Goal: Transaction & Acquisition: Book appointment/travel/reservation

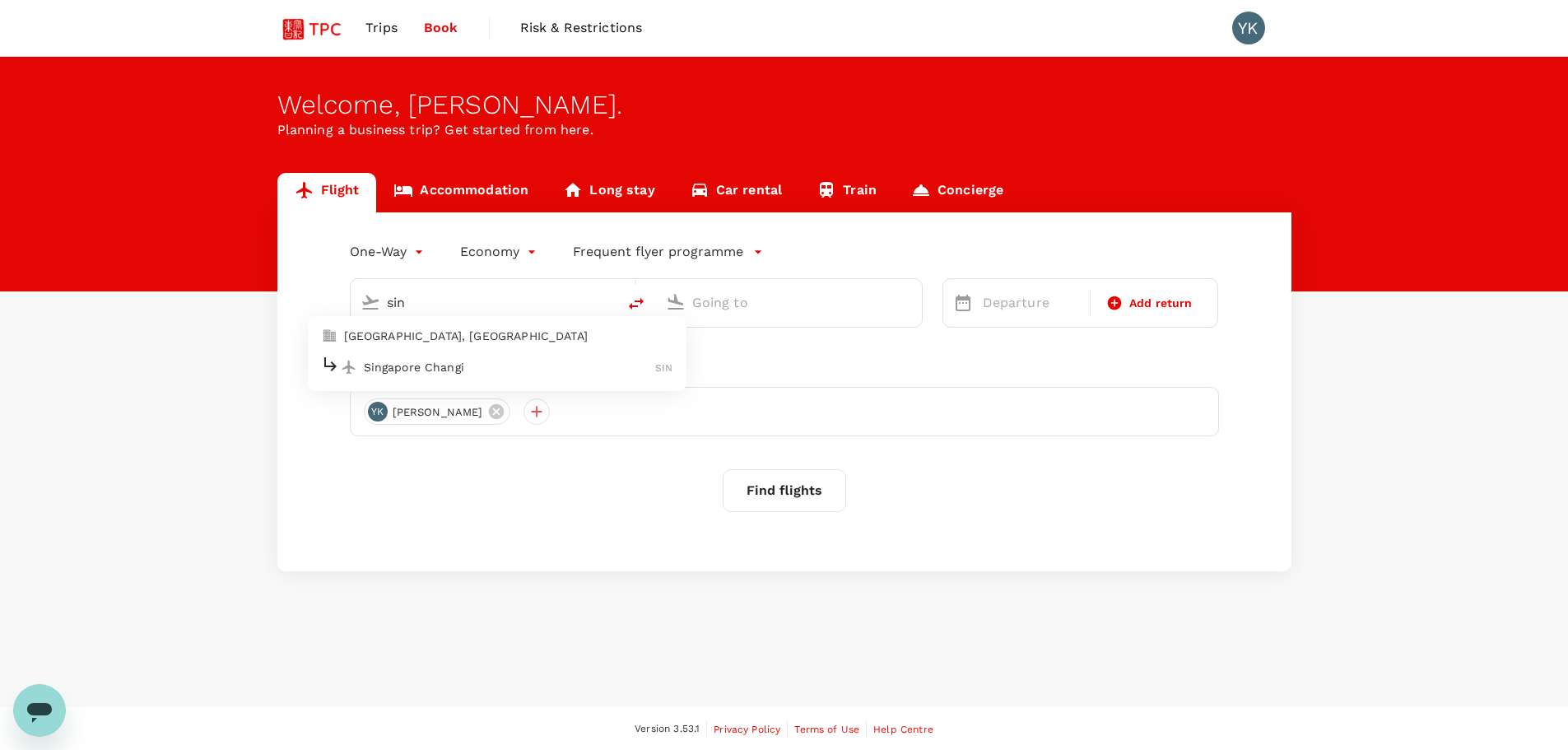
click at [561, 381] on li "Singapore Changi SIN" at bounding box center [498, 367] width 379 height 35
type input "Singapore Changi (SIN)"
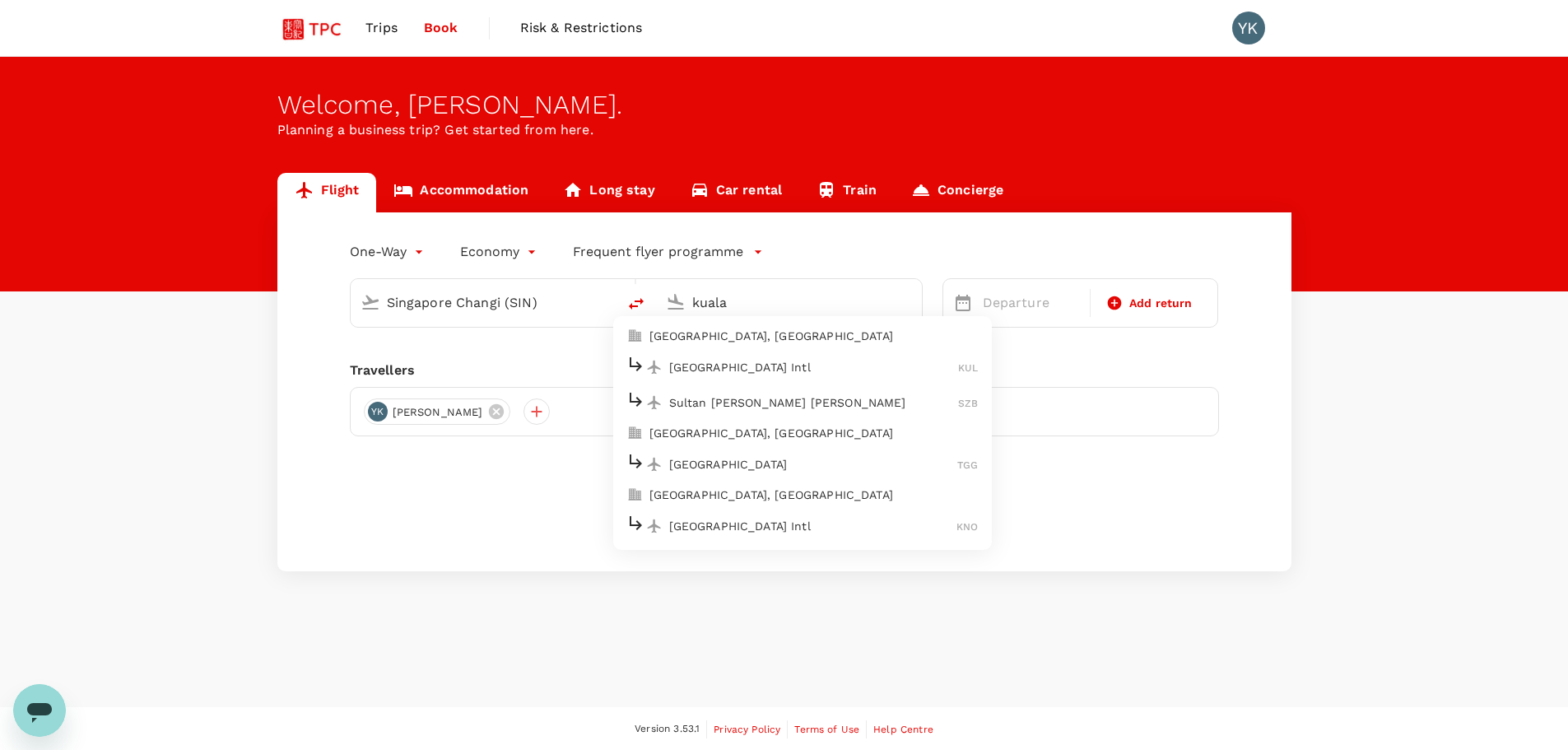
click at [793, 374] on p "[GEOGRAPHIC_DATA] Intl" at bounding box center [814, 367] width 290 height 17
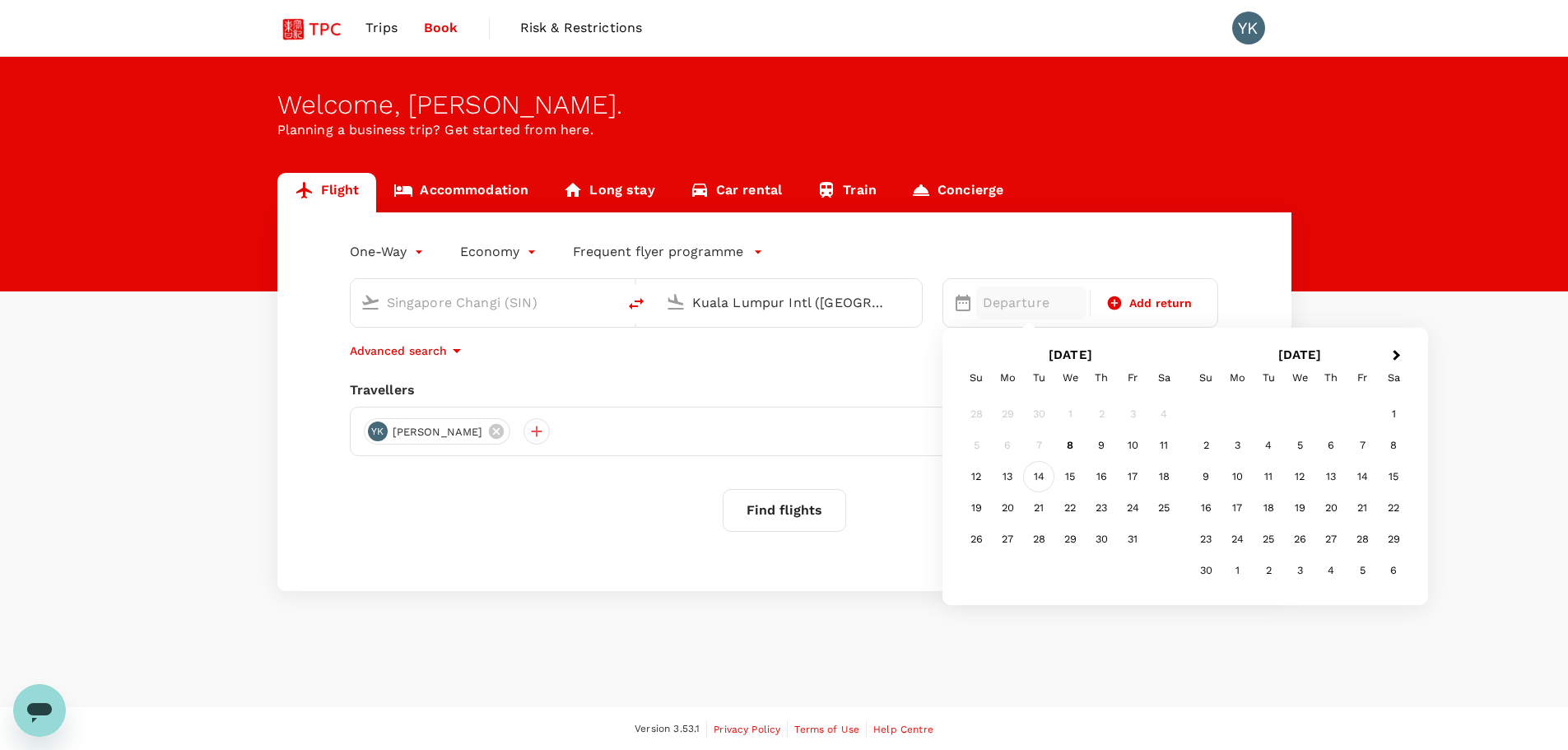
type input "Kuala Lumpur Intl ([GEOGRAPHIC_DATA])"
click at [1037, 476] on div "14" at bounding box center [1039, 477] width 31 height 31
click at [1009, 301] on div "[DATE]" at bounding box center [1031, 303] width 110 height 33
click at [1004, 475] on div "13" at bounding box center [1008, 477] width 31 height 31
click at [1120, 305] on icon at bounding box center [1115, 303] width 14 height 14
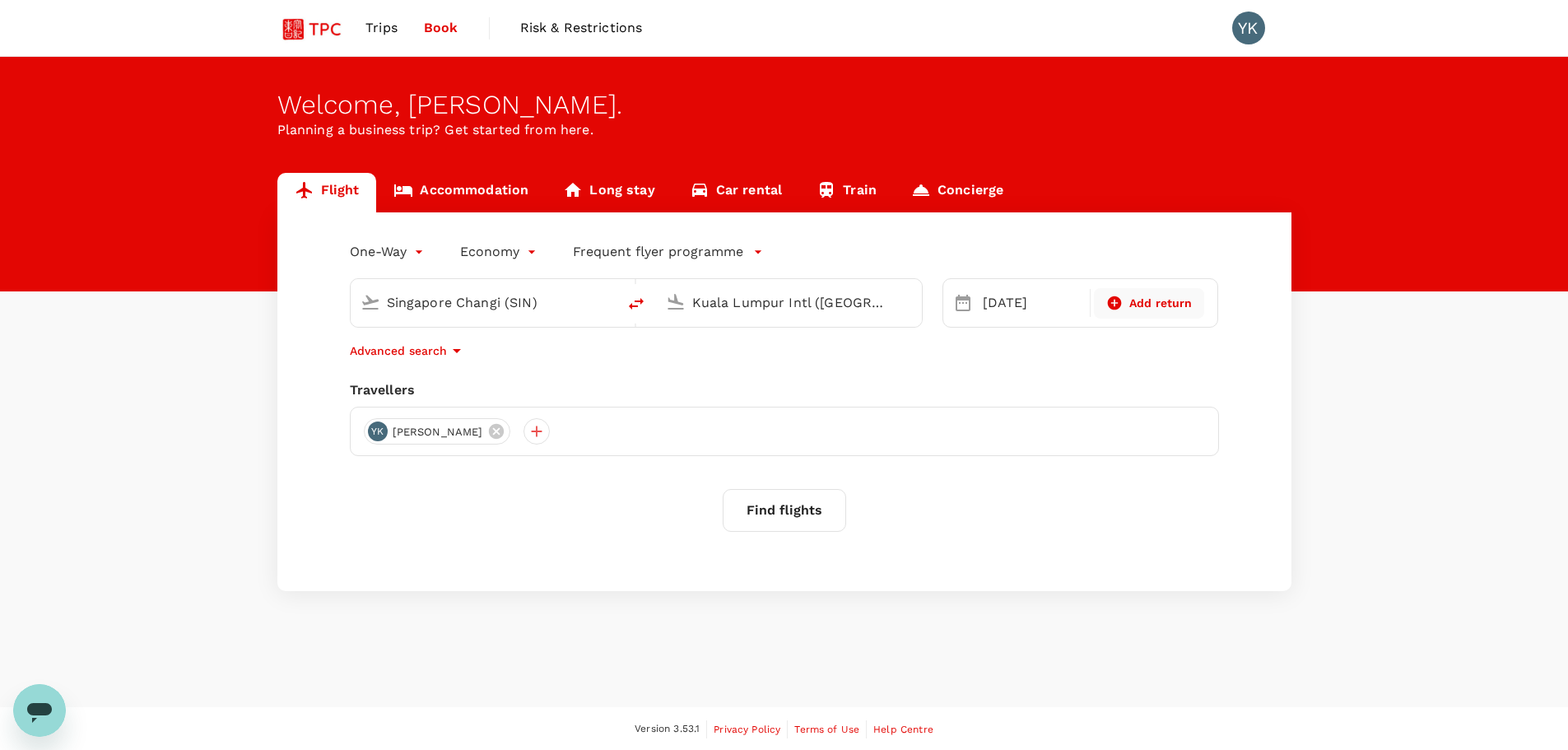
type input "roundtrip"
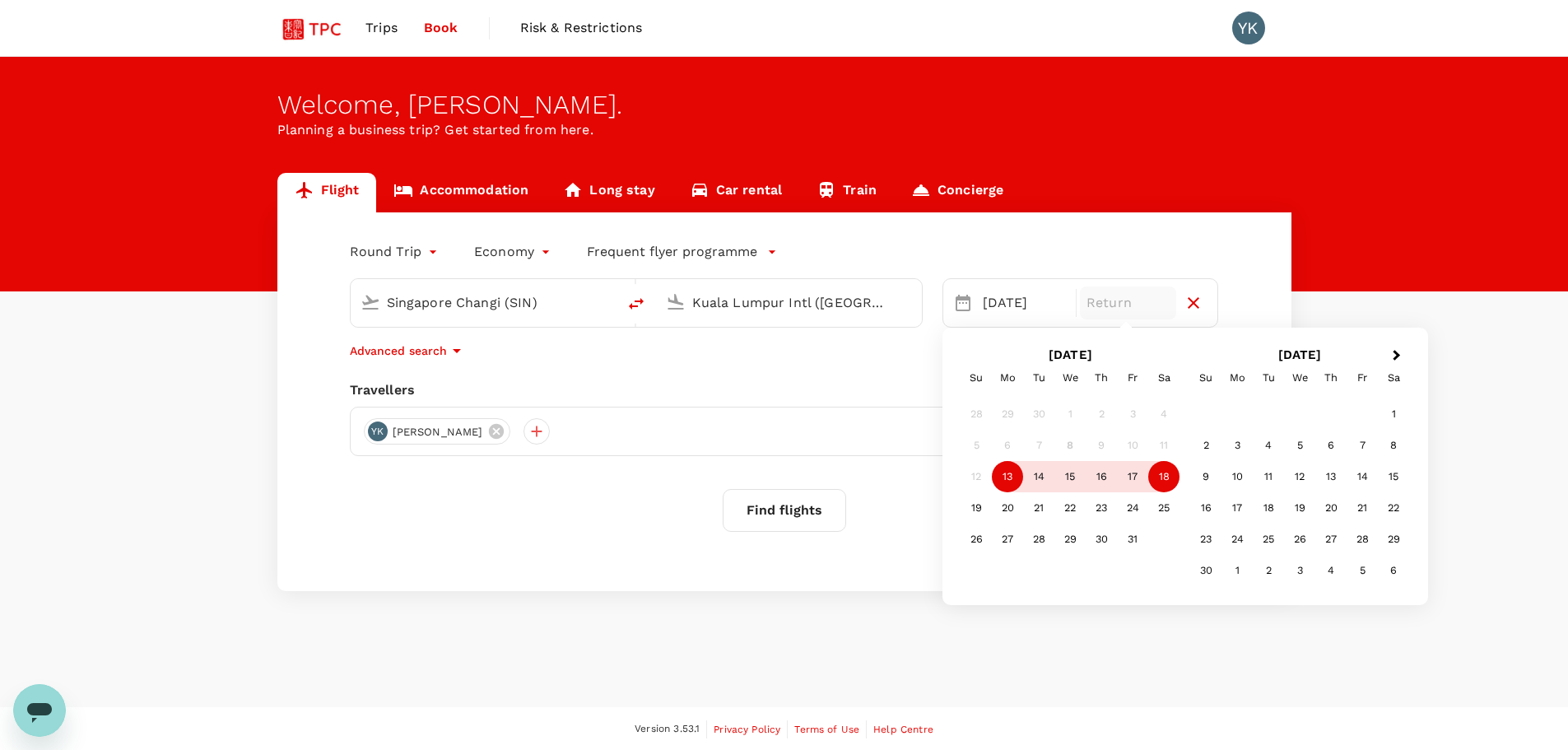
click at [1164, 475] on div "18" at bounding box center [1164, 477] width 31 height 31
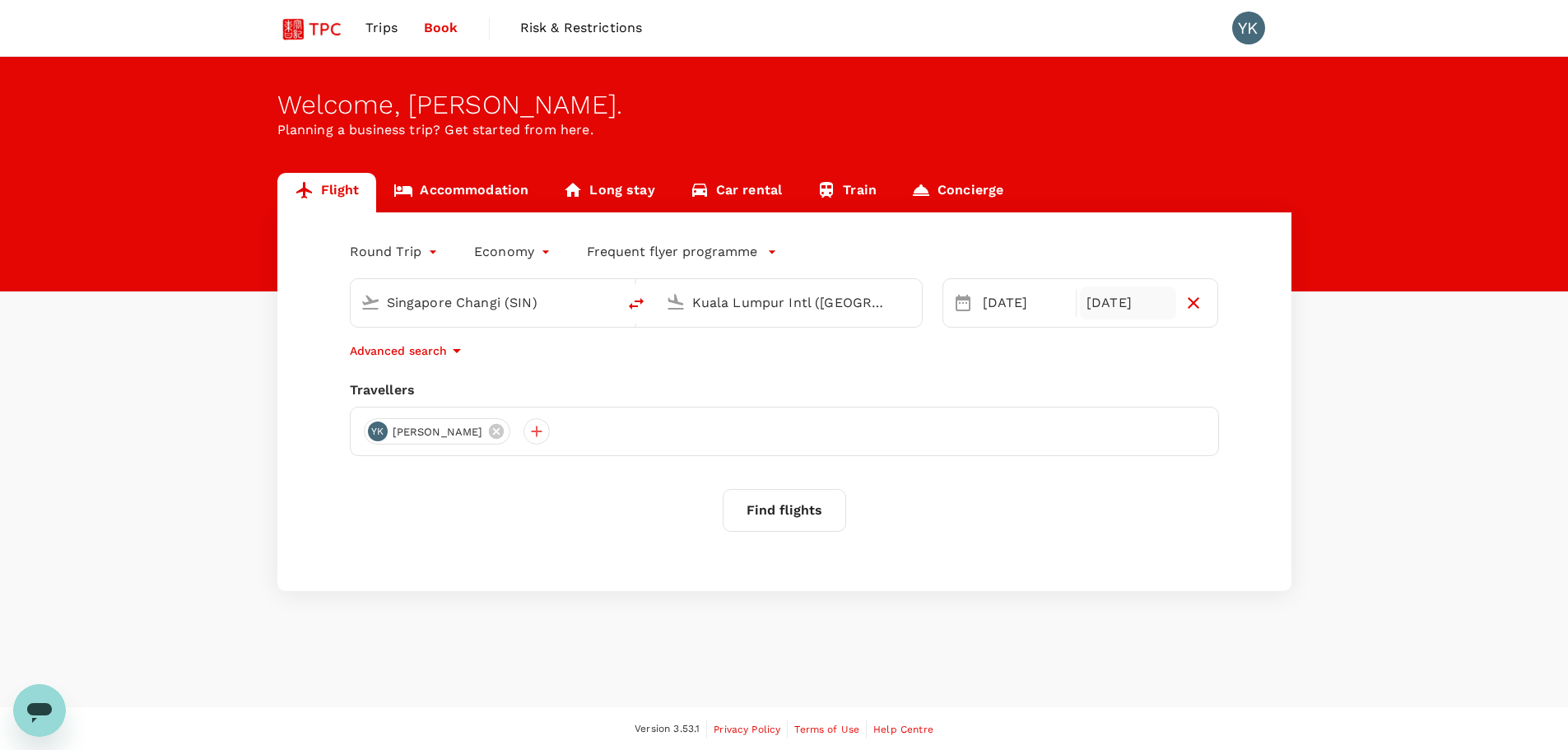
click at [817, 512] on button "Find flights" at bounding box center [784, 510] width 124 height 43
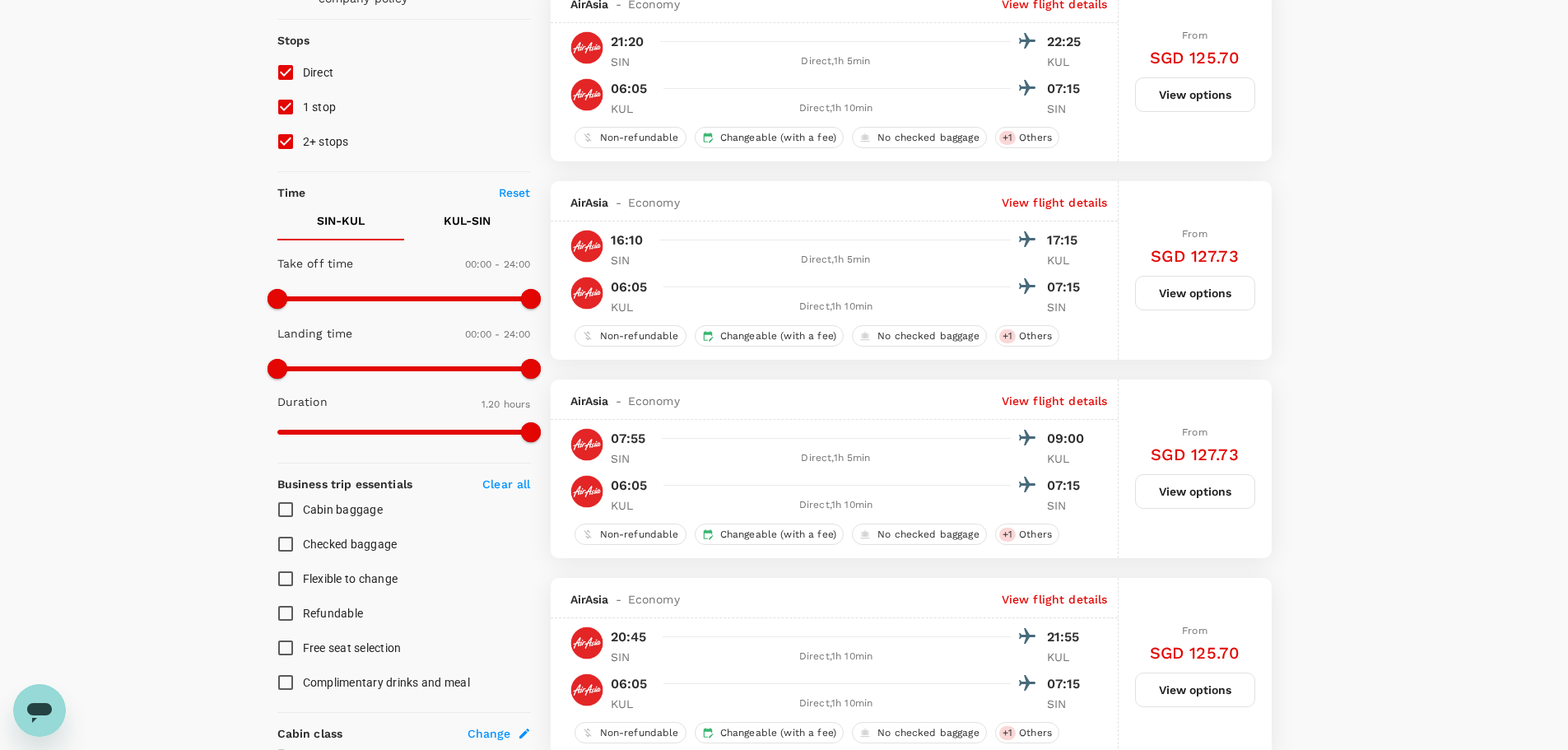
scroll to position [330, 0]
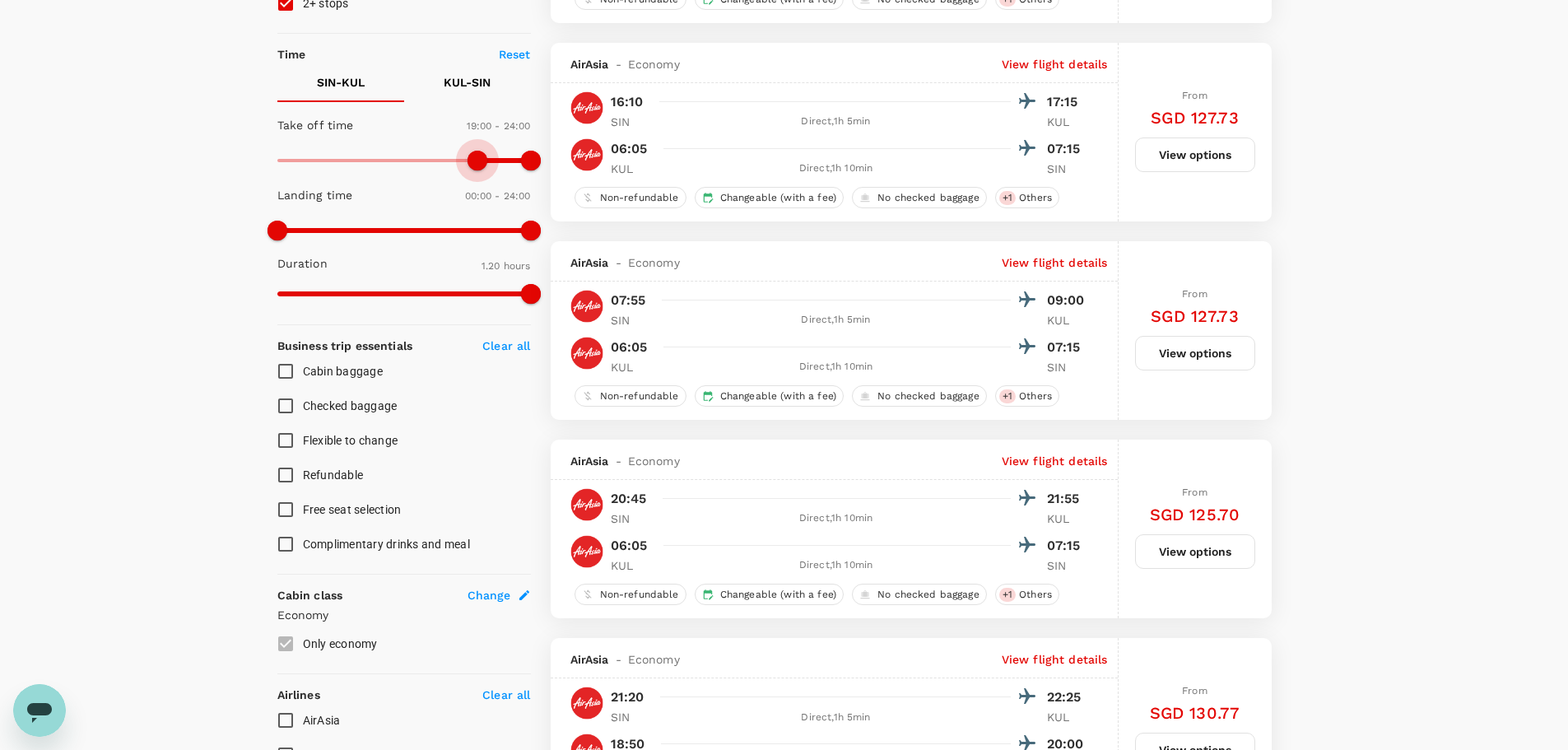
type input "1110"
drag, startPoint x: 282, startPoint y: 155, endPoint x: 471, endPoint y: 175, distance: 190.1
click at [471, 171] on span at bounding box center [472, 160] width 20 height 20
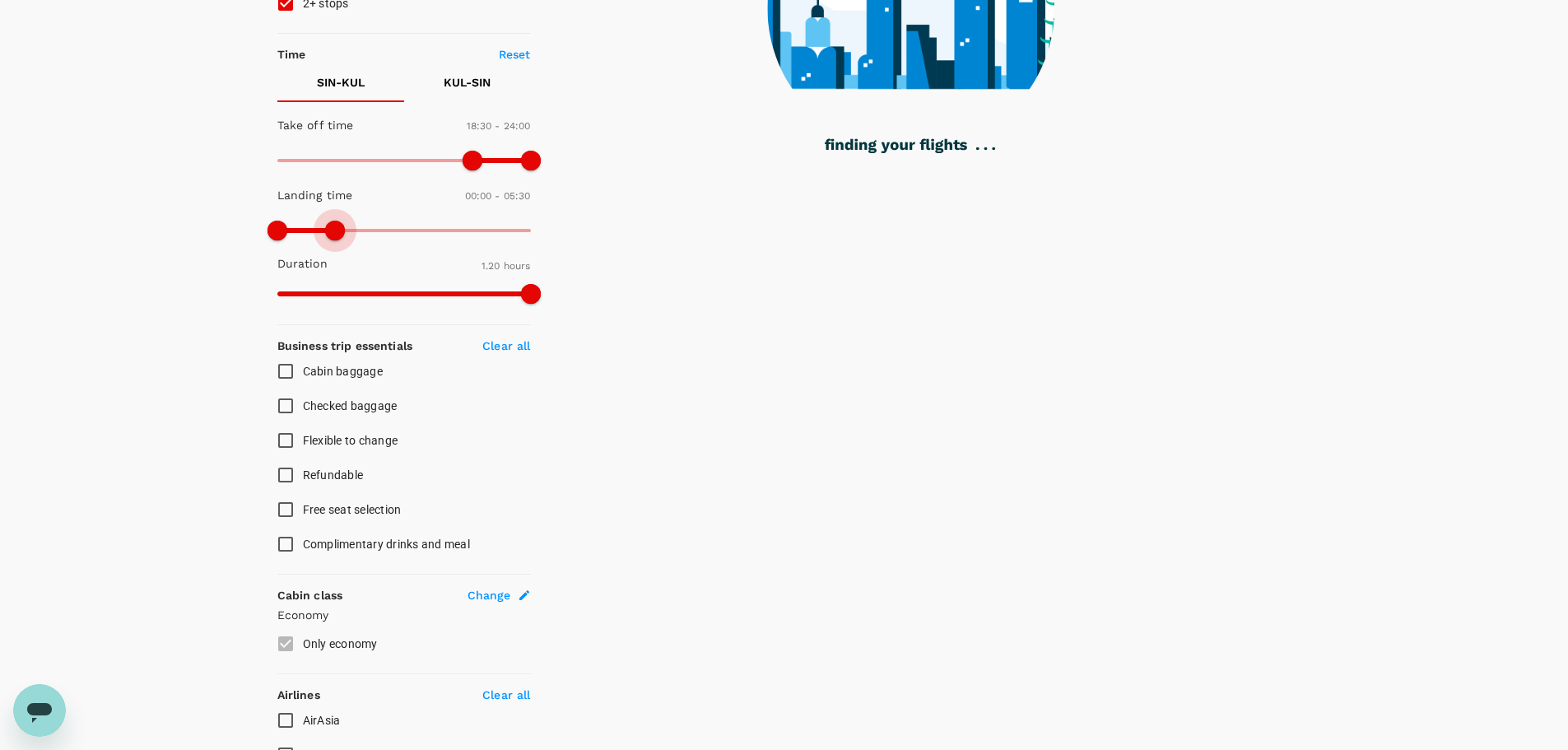
drag, startPoint x: 535, startPoint y: 229, endPoint x: 333, endPoint y: 217, distance: 202.4
click at [333, 220] on span at bounding box center [335, 230] width 20 height 20
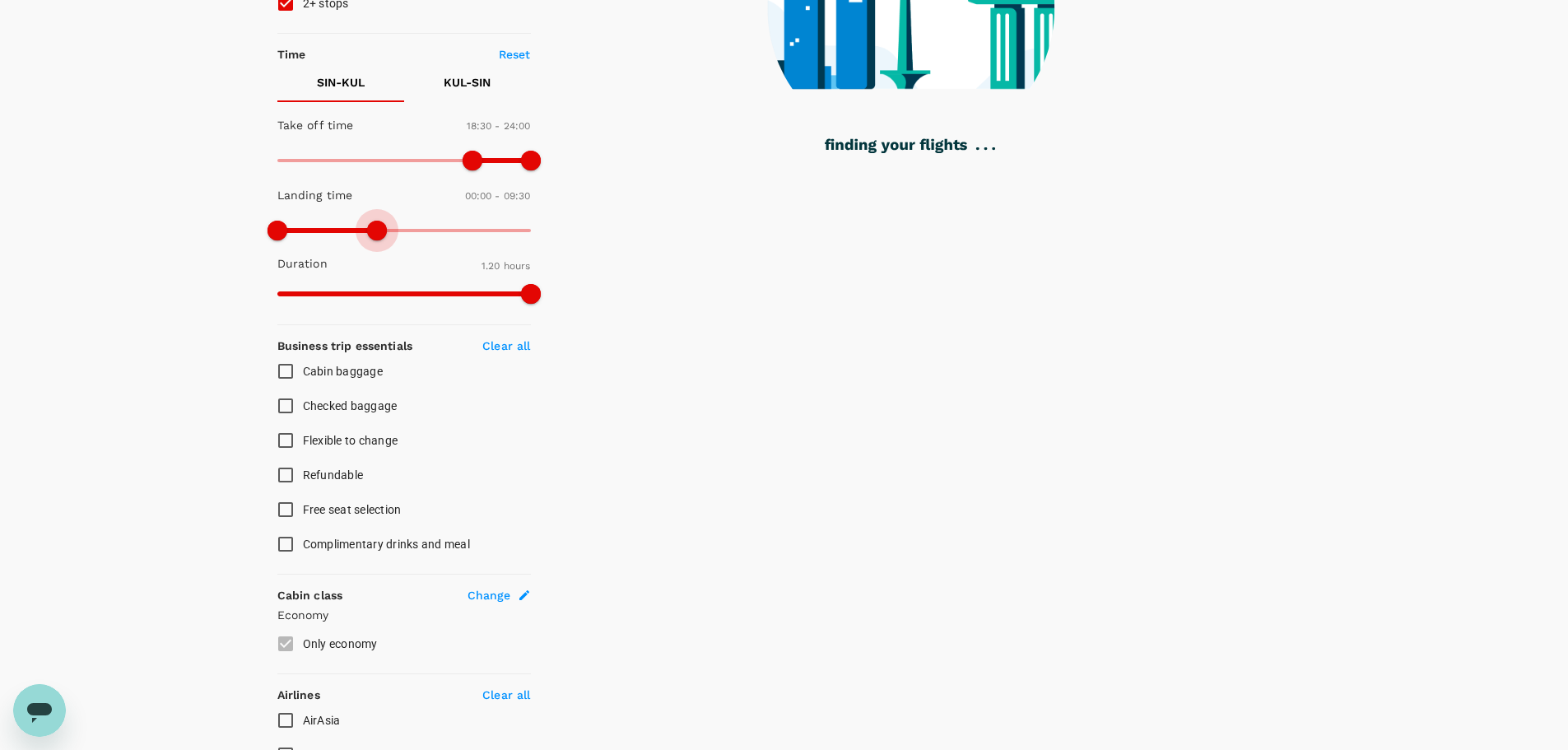
drag, startPoint x: 336, startPoint y: 222, endPoint x: 376, endPoint y: 233, distance: 41.5
click at [376, 233] on span at bounding box center [377, 230] width 20 height 20
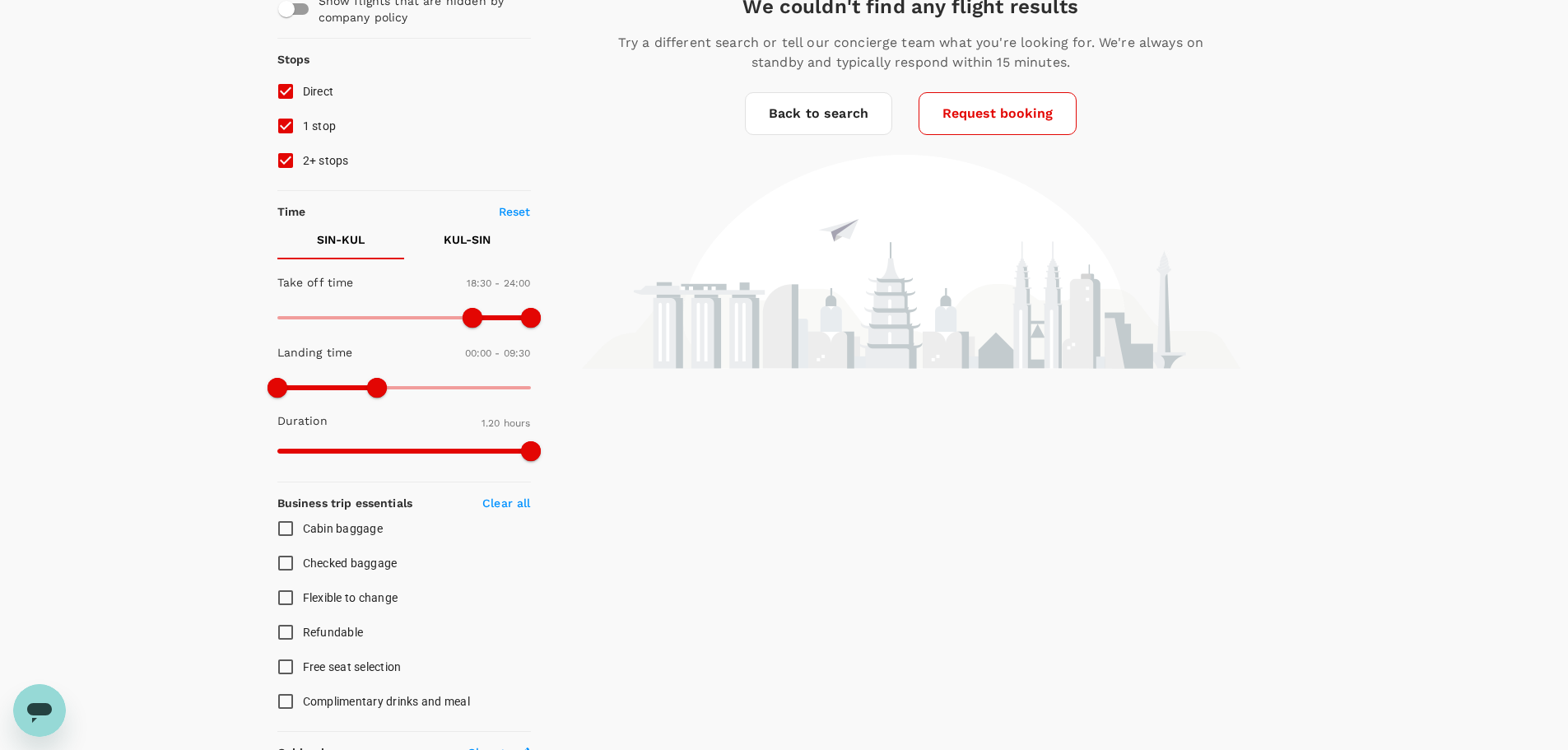
scroll to position [82, 0]
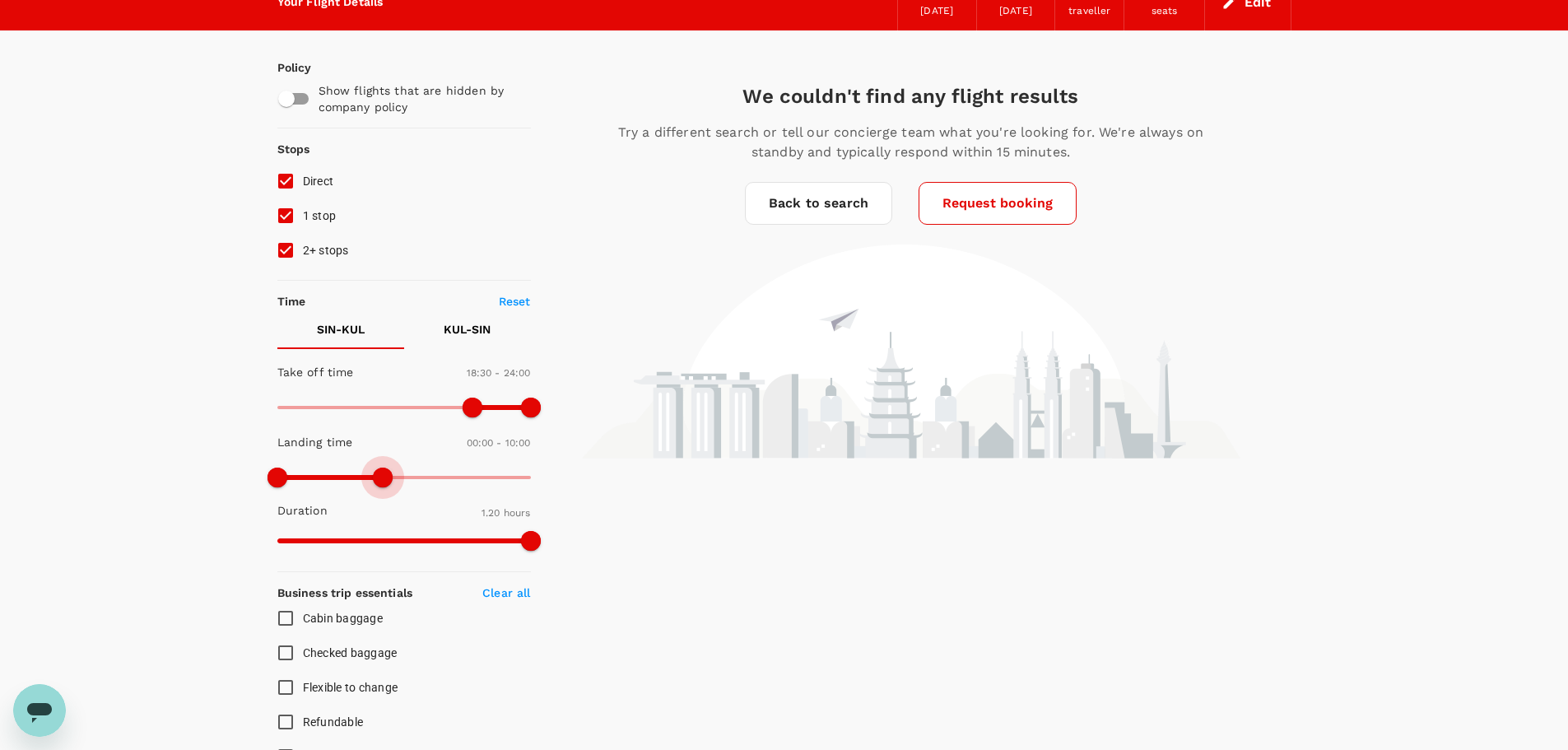
type input "1440"
drag, startPoint x: 404, startPoint y: 487, endPoint x: 599, endPoint y: 506, distance: 195.9
click at [592, 507] on div "Policy Show flights that are hidden by company policy Stops Direct 1 stop 2+ st…" at bounding box center [784, 652] width 1015 height 1244
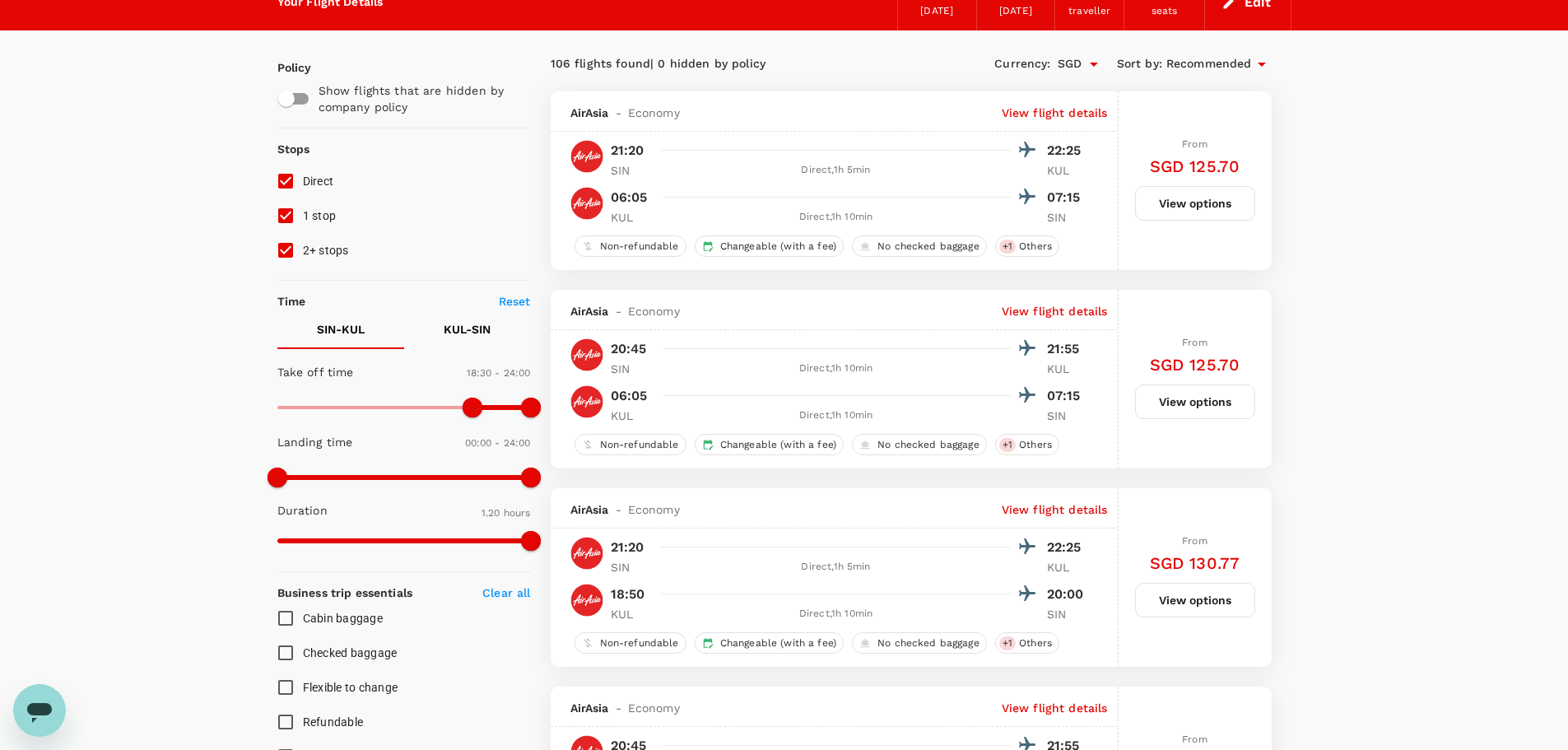
click at [482, 336] on p "KUL - SIN" at bounding box center [467, 329] width 47 height 17
type input "630"
drag, startPoint x: 531, startPoint y: 404, endPoint x: 387, endPoint y: 403, distance: 144.0
click at [387, 403] on span at bounding box center [387, 408] width 20 height 20
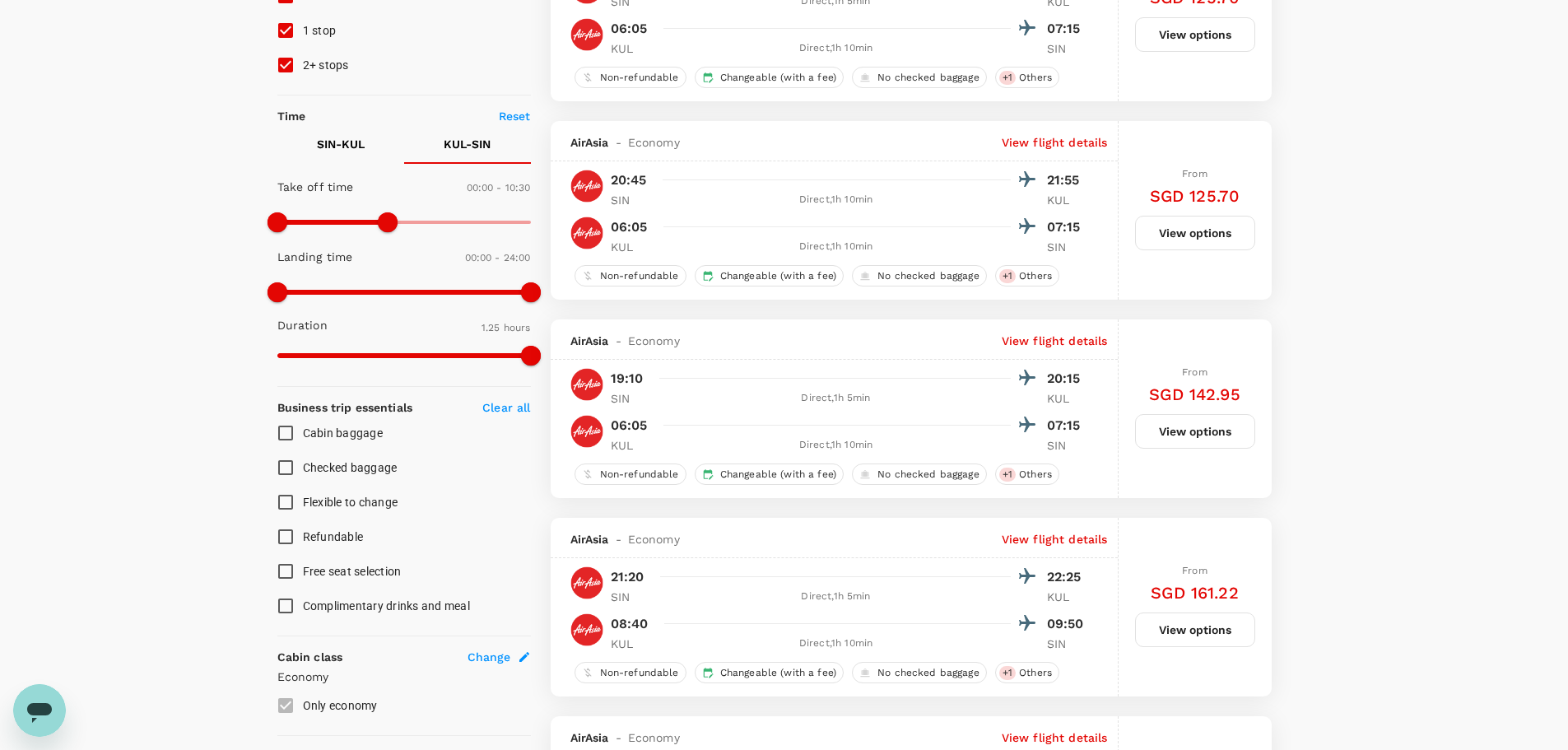
scroll to position [165, 0]
